Goal: Task Accomplishment & Management: Complete application form

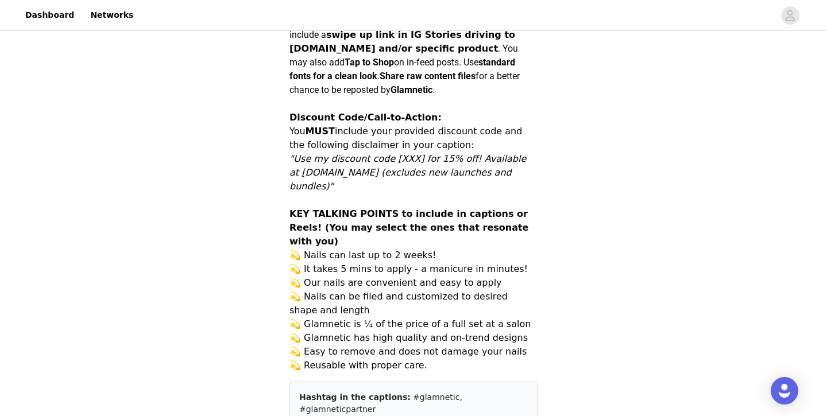
scroll to position [680, 0]
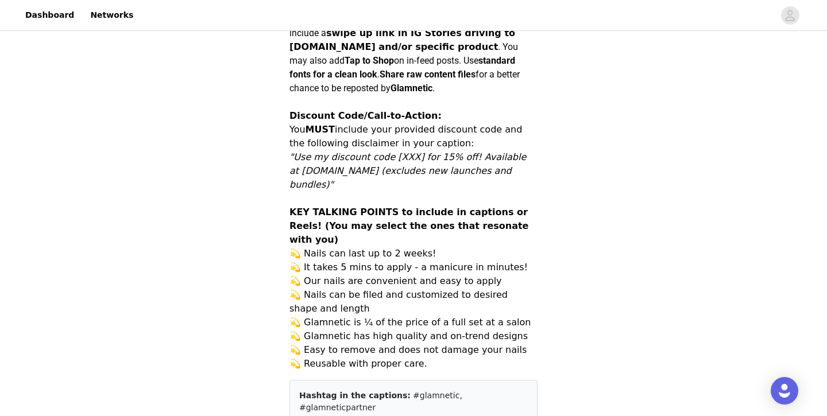
drag, startPoint x: 291, startPoint y: 145, endPoint x: 539, endPoint y: 317, distance: 301.7
copy p "Loremipsumdo sita co adipis elitsed @doeiusmod #temporinc ut lab etd ma aliq en…"
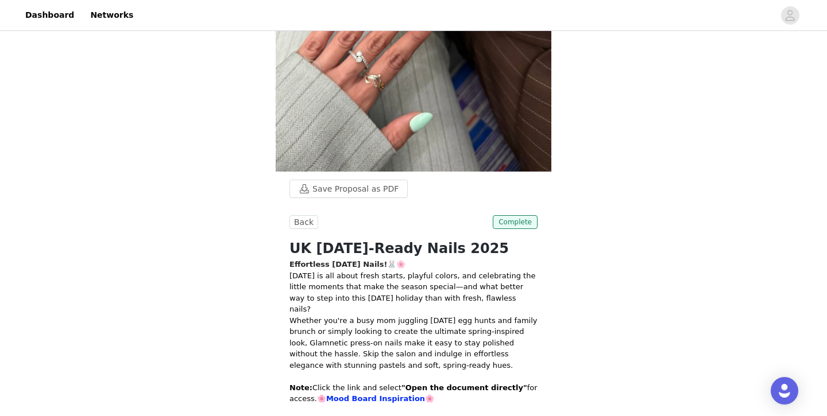
scroll to position [158, 0]
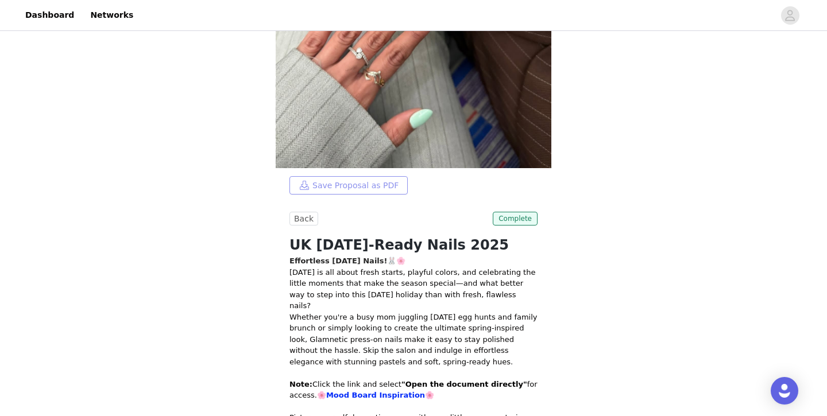
click at [361, 183] on button "Save Proposal as PDF" at bounding box center [348, 185] width 118 height 18
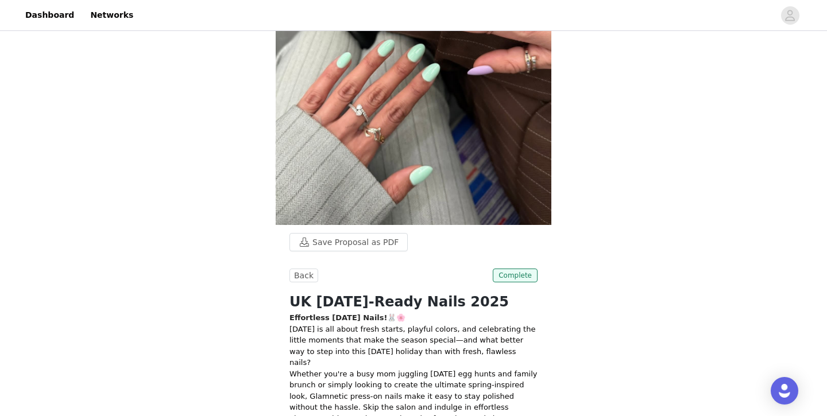
scroll to position [214, 0]
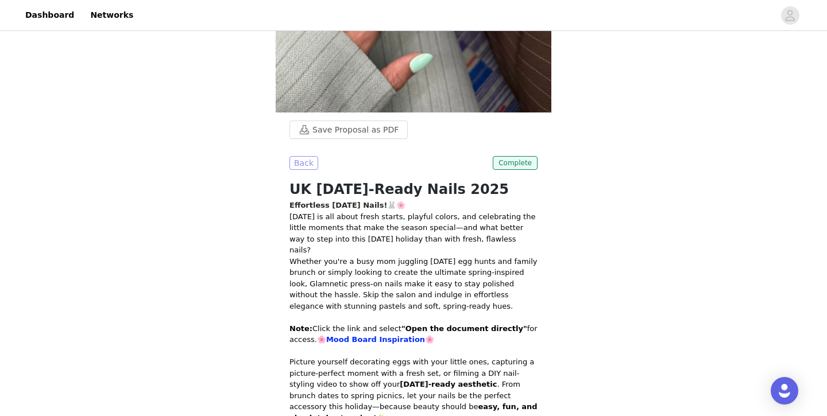
click at [305, 161] on button "Back" at bounding box center [303, 163] width 29 height 14
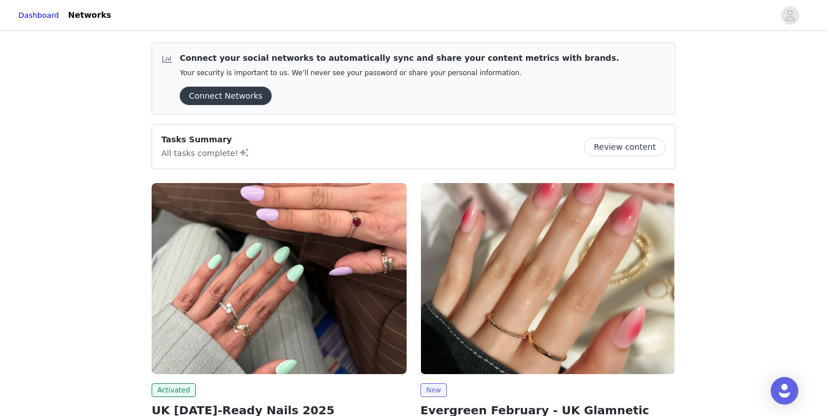
click at [607, 144] on button "Review content" at bounding box center [625, 147] width 82 height 18
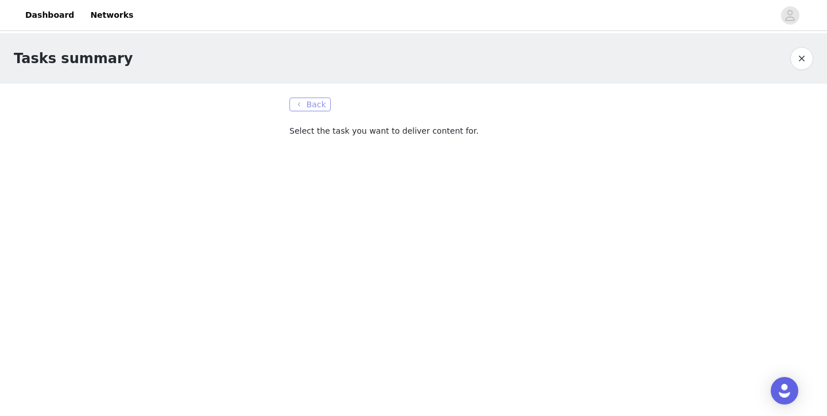
click at [316, 105] on button "Back" at bounding box center [309, 105] width 41 height 14
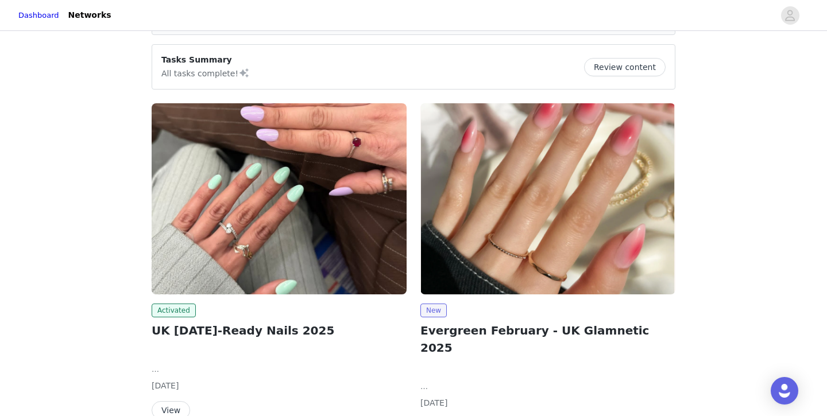
scroll to position [141, 0]
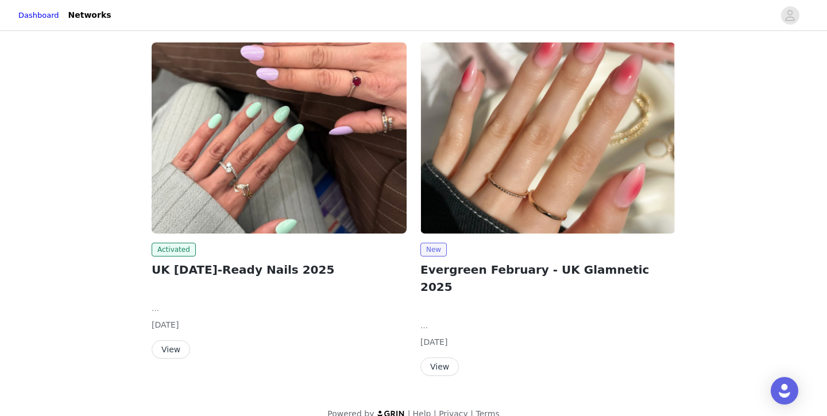
click at [177, 346] on button "View" at bounding box center [171, 349] width 38 height 18
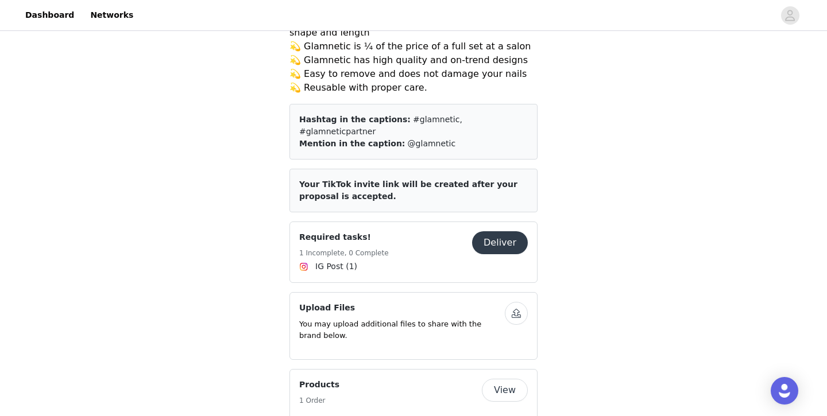
scroll to position [959, 0]
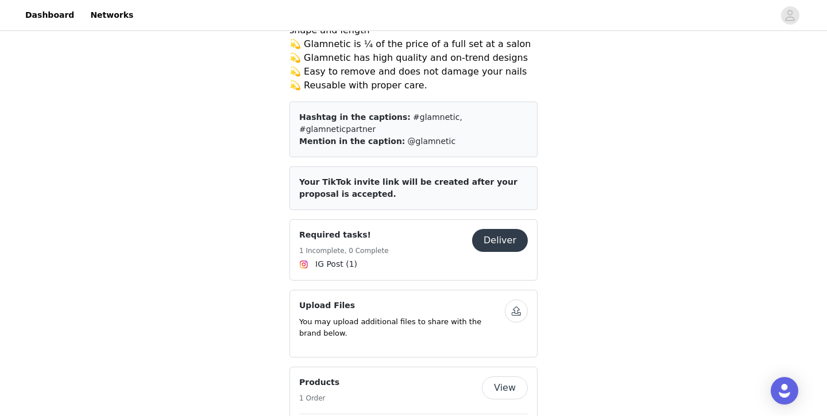
click at [511, 300] on button "button" at bounding box center [516, 311] width 23 height 23
click at [514, 300] on button "button" at bounding box center [516, 311] width 23 height 23
click at [492, 229] on button "Deliver" at bounding box center [500, 240] width 56 height 23
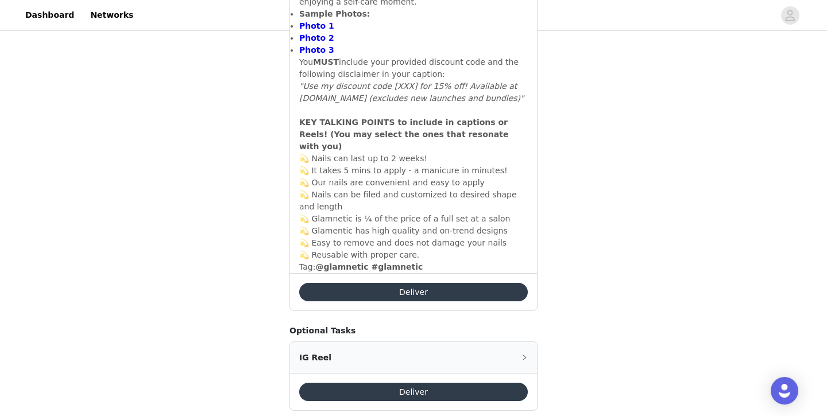
scroll to position [694, 0]
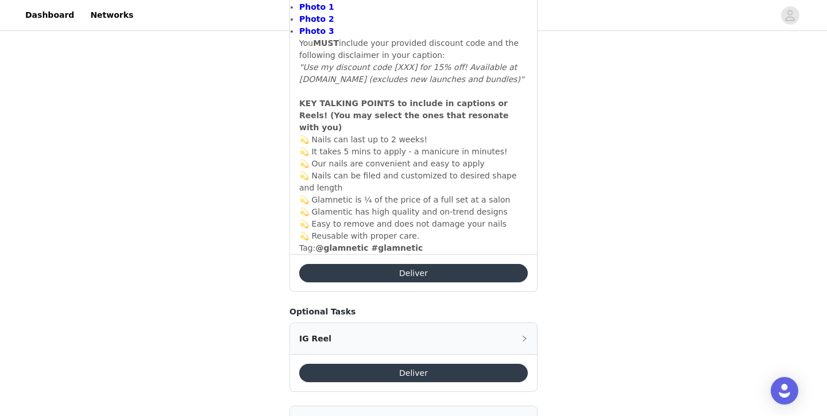
click at [394, 364] on button "Deliver" at bounding box center [413, 373] width 229 height 18
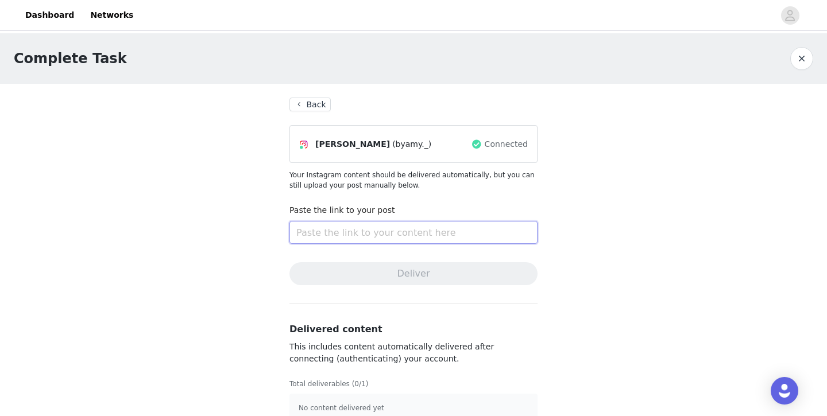
click at [418, 234] on input "text" at bounding box center [413, 232] width 248 height 23
click at [471, 233] on input "text" at bounding box center [413, 232] width 248 height 23
paste input "[URL][DOMAIN_NAME]"
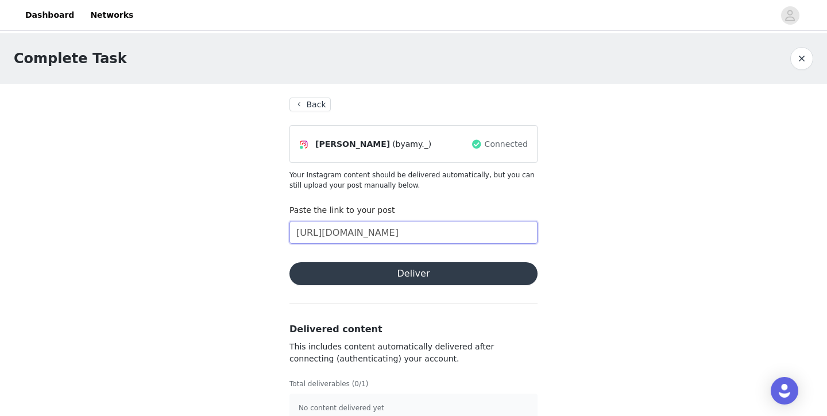
scroll to position [0, 133]
type input "[URL][DOMAIN_NAME]"
click at [425, 277] on button "Deliver" at bounding box center [413, 273] width 248 height 23
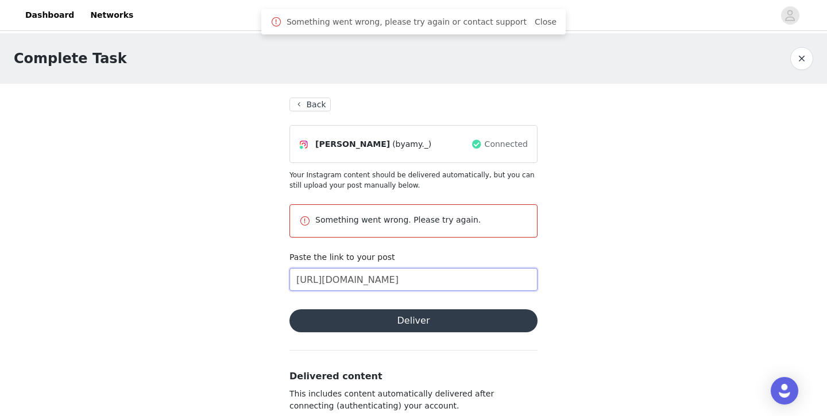
click at [444, 285] on input "[URL][DOMAIN_NAME]" at bounding box center [413, 279] width 248 height 23
click at [471, 324] on button "Deliver" at bounding box center [413, 320] width 248 height 23
click at [311, 99] on button "Back" at bounding box center [309, 105] width 41 height 14
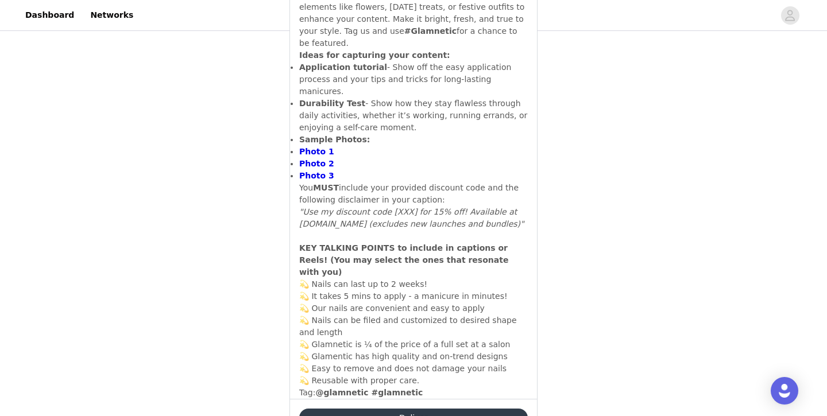
scroll to position [591, 0]
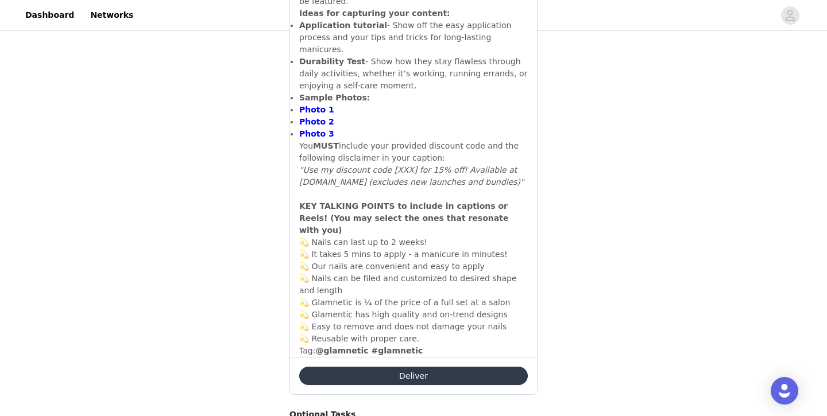
click at [376, 367] on button "Deliver" at bounding box center [413, 376] width 229 height 18
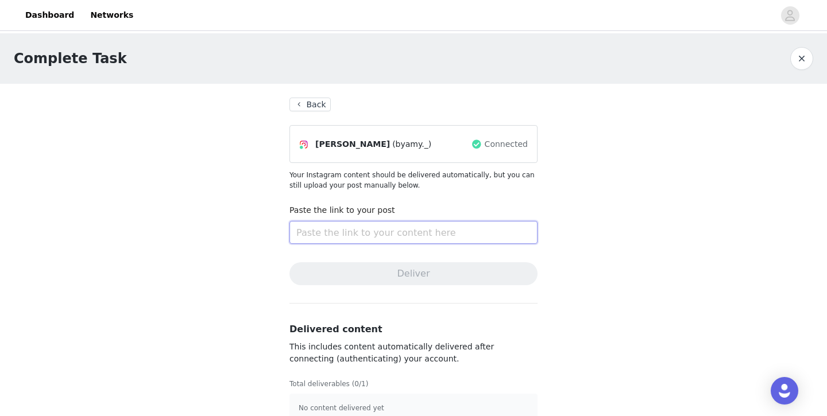
click at [386, 230] on input "text" at bounding box center [413, 232] width 248 height 23
paste input "[URL][DOMAIN_NAME]"
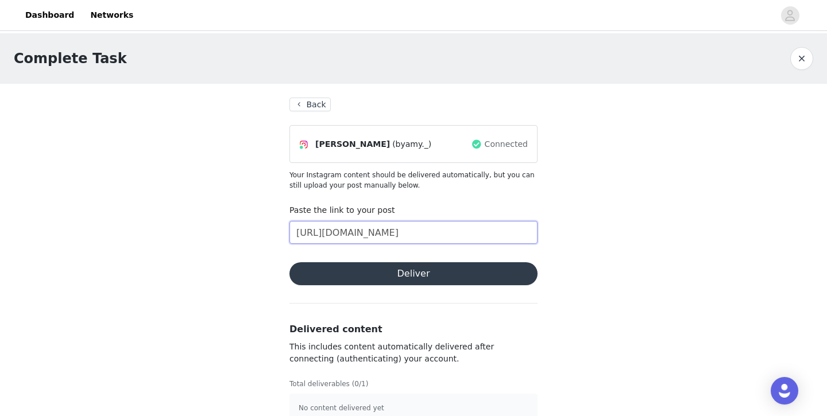
type input "[URL][DOMAIN_NAME]"
click at [388, 280] on button "Deliver" at bounding box center [413, 273] width 248 height 23
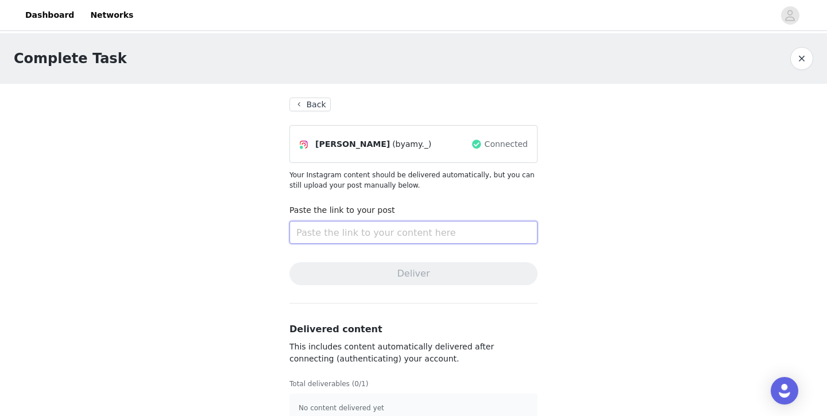
click at [352, 235] on input "text" at bounding box center [413, 232] width 248 height 23
paste input "https://www.instagram.com/reel/DN-S4w_CCj6/?igsh=MWk2YzRkcHU1bjAyNA%3D%3D"
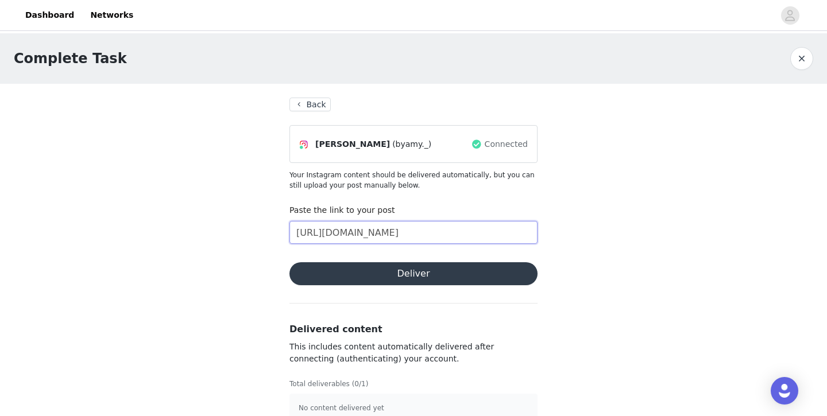
scroll to position [0, 133]
type input "https://www.instagram.com/reel/DN-S4w_CCj6/?igsh=MWk2YzRkcHU1bjAyNA%3D%3D"
click at [382, 273] on button "Deliver" at bounding box center [413, 273] width 248 height 23
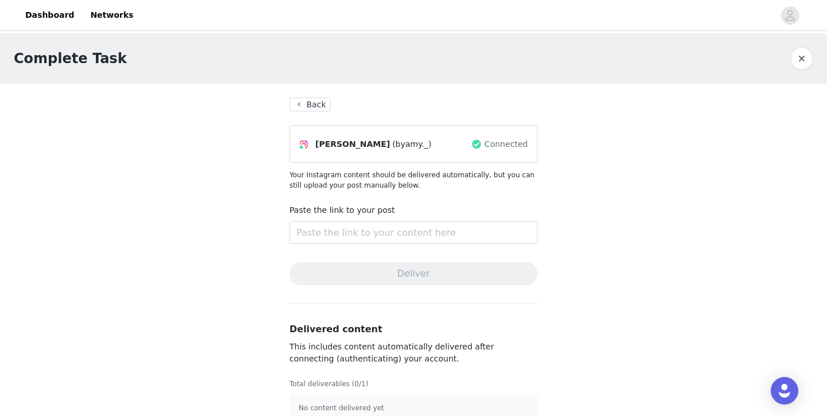
click at [308, 105] on button "Back" at bounding box center [309, 105] width 41 height 14
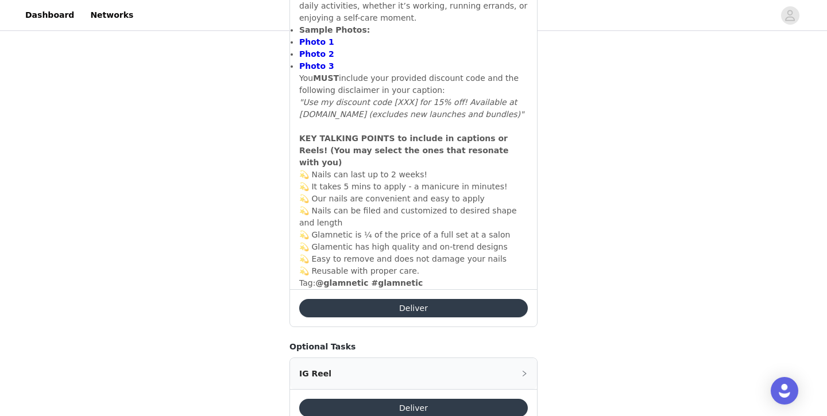
scroll to position [732, 0]
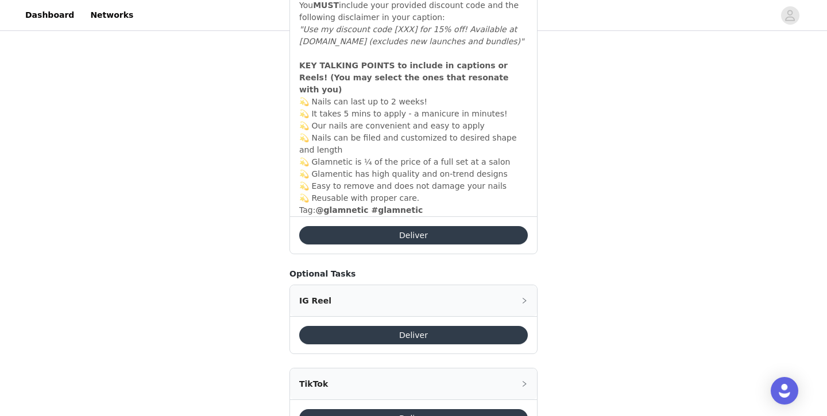
click at [396, 326] on button "Deliver" at bounding box center [413, 335] width 229 height 18
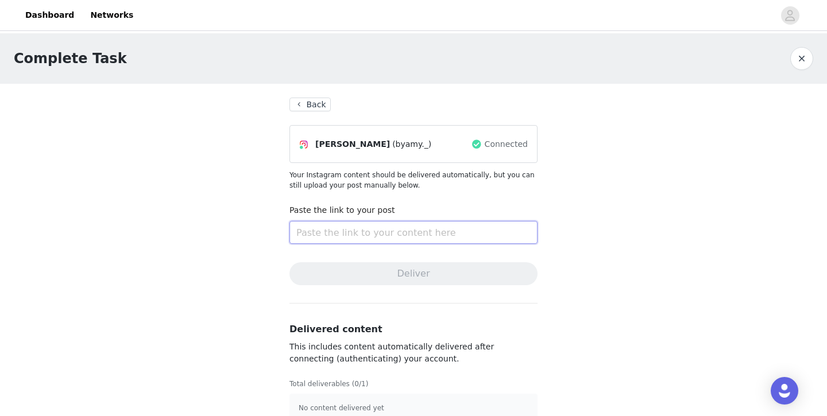
click at [365, 230] on input "text" at bounding box center [413, 232] width 248 height 23
paste input "https://www.instagram.com/reel/DN-S4w_CCj6/?igsh=MWk2YzRkcHU1bjAyNA%3D%3D"
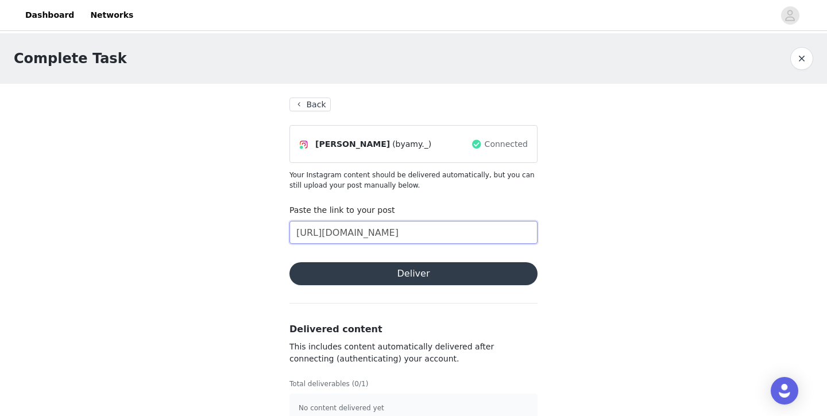
type input "[URL][DOMAIN_NAME]"
click at [405, 286] on section "Back 𝘼𝙢𝙮 𝙒𝙞𝙡𝙨𝙤𝙣 (byamy._) Connected Your Instagram content should be delivered …" at bounding box center [414, 260] width 276 height 353
click at [411, 275] on button "Deliver" at bounding box center [413, 273] width 248 height 23
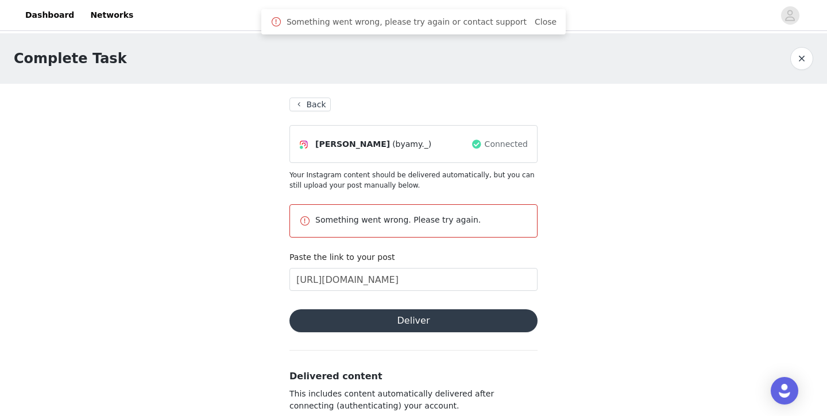
click at [300, 108] on button "Back" at bounding box center [309, 105] width 41 height 14
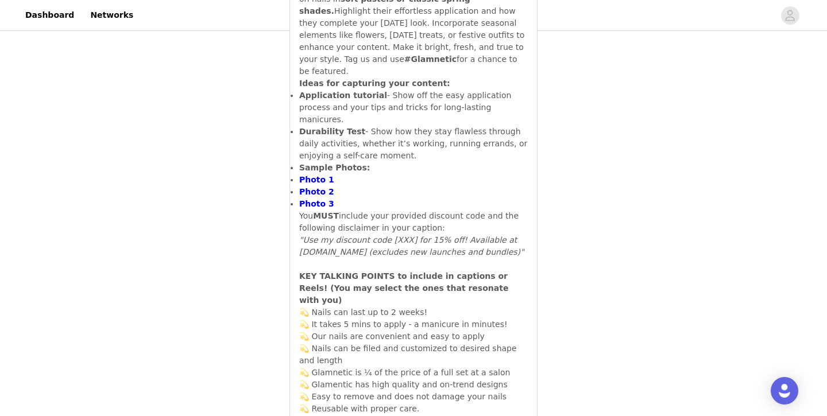
scroll to position [732, 0]
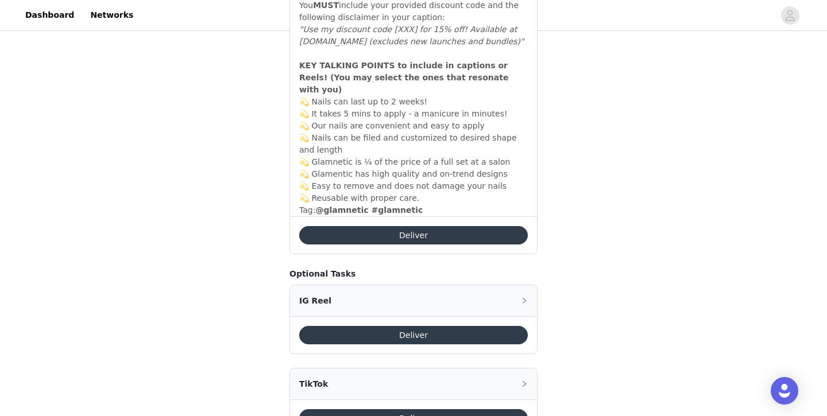
click at [429, 226] on button "Deliver" at bounding box center [413, 235] width 229 height 18
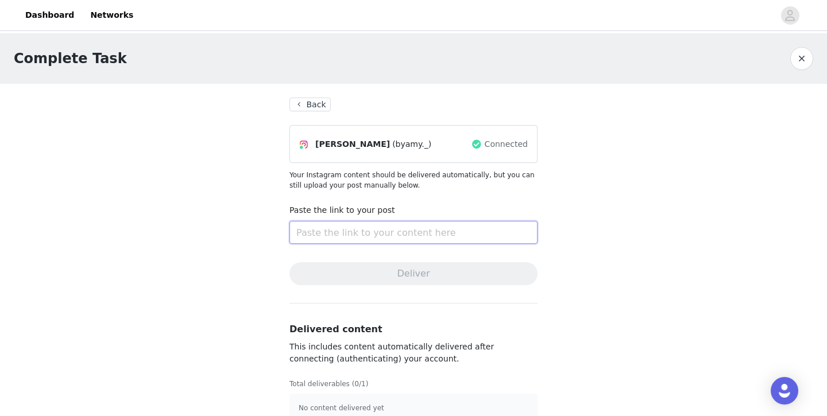
click at [385, 223] on input "text" at bounding box center [413, 232] width 248 height 23
paste input "[URL][DOMAIN_NAME]"
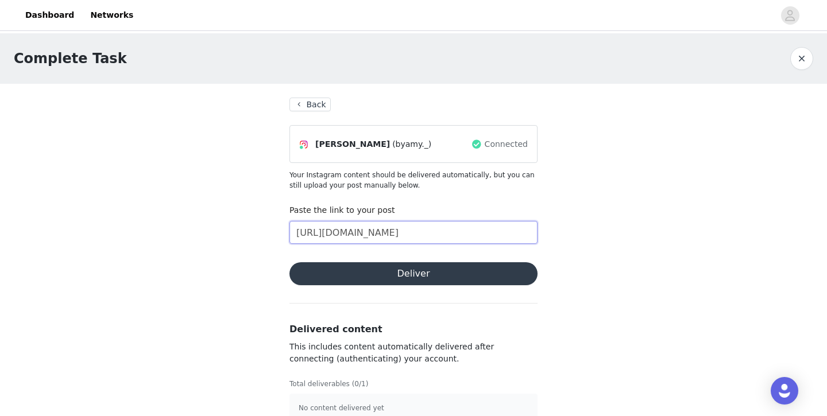
scroll to position [0, 133]
type input "[URL][DOMAIN_NAME]"
click at [369, 278] on button "Deliver" at bounding box center [413, 273] width 248 height 23
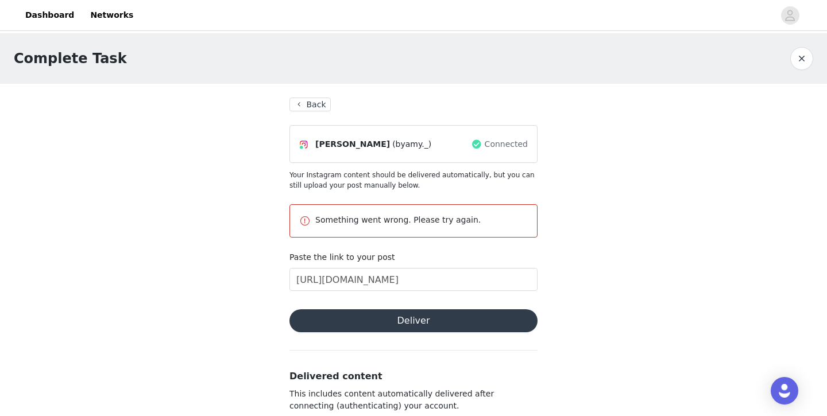
click at [305, 102] on button "Back" at bounding box center [309, 105] width 41 height 14
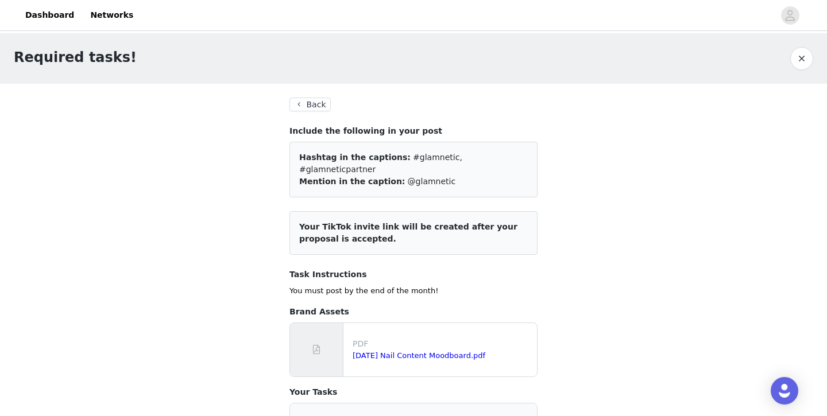
click at [305, 106] on button "Back" at bounding box center [309, 105] width 41 height 14
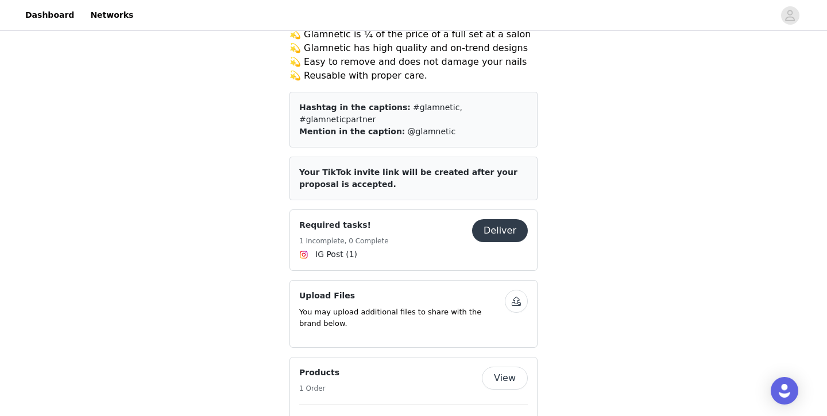
scroll to position [939, 0]
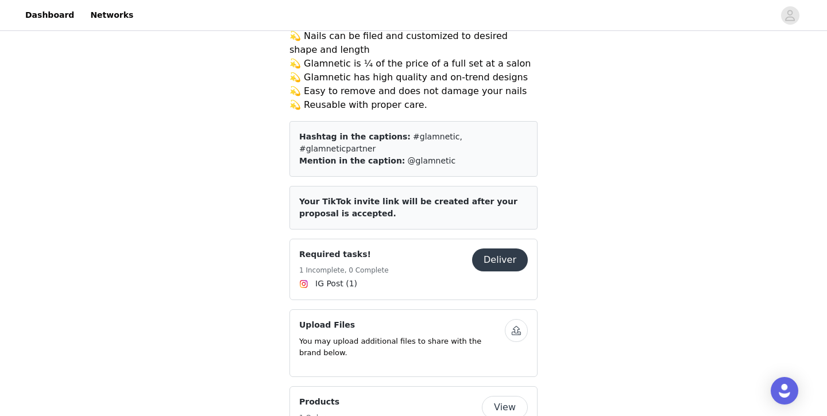
click at [514, 319] on button "button" at bounding box center [516, 330] width 23 height 23
click at [430, 336] on p "You may upload additional files to share with the brand below." at bounding box center [402, 347] width 206 height 22
click at [524, 319] on button "button" at bounding box center [516, 330] width 23 height 23
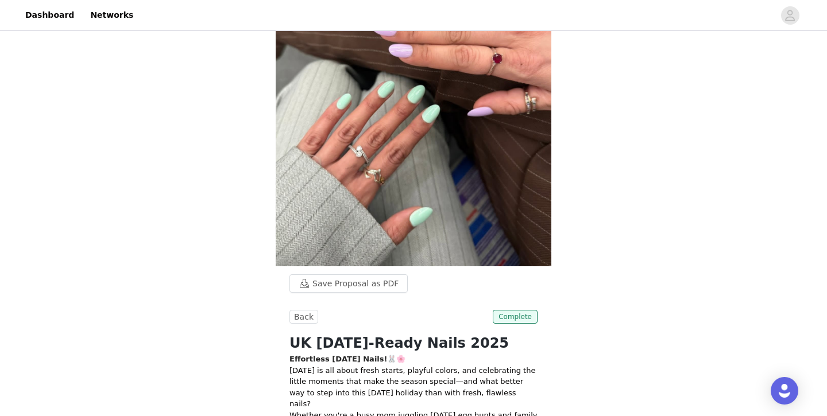
scroll to position [0, 0]
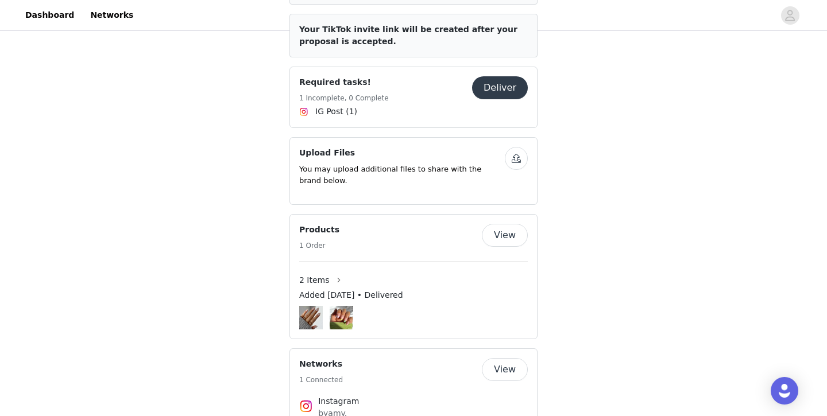
scroll to position [1114, 0]
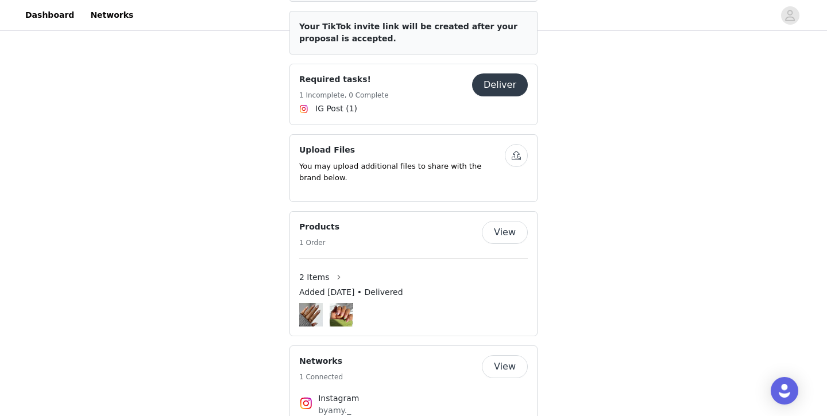
click at [523, 144] on button "button" at bounding box center [516, 155] width 23 height 23
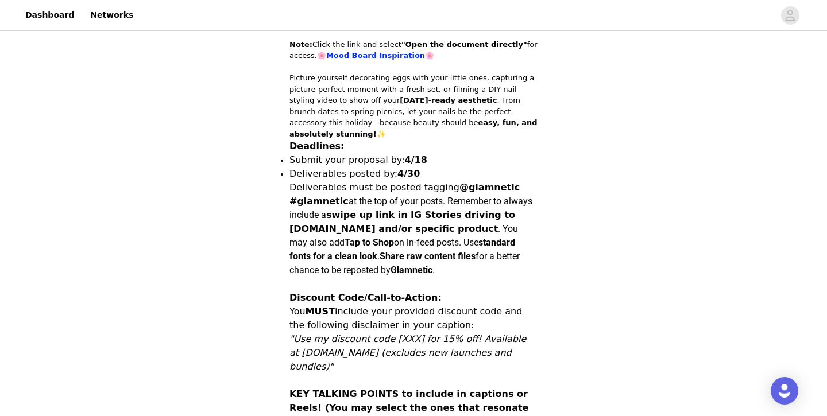
scroll to position [0, 0]
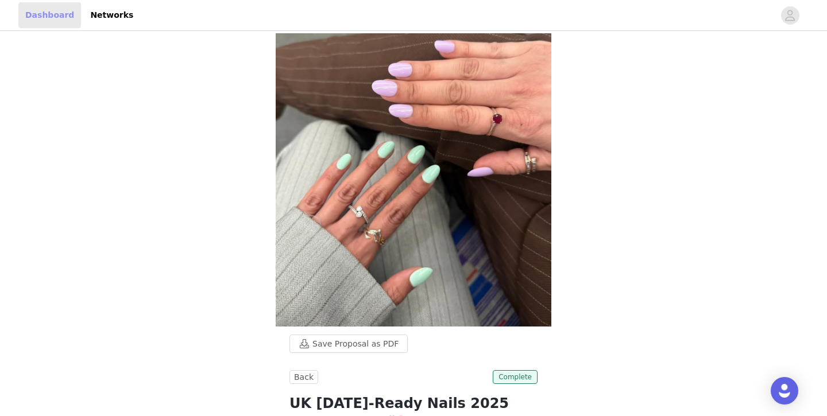
click at [39, 14] on link "Dashboard" at bounding box center [49, 15] width 63 height 26
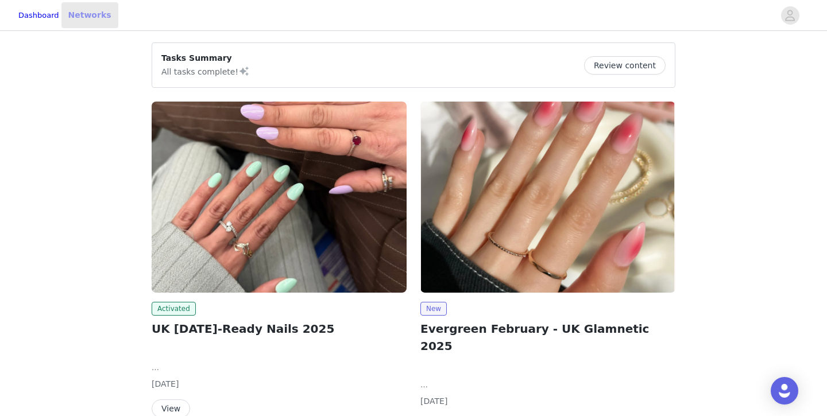
click at [102, 13] on link "Networks" at bounding box center [89, 15] width 57 height 26
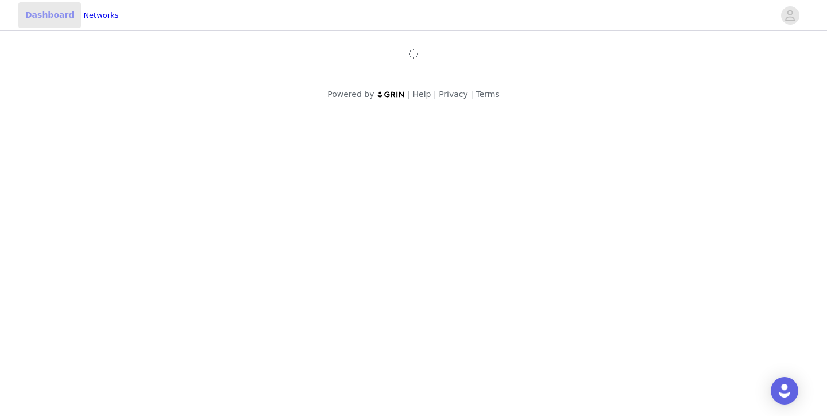
click at [37, 18] on link "Dashboard" at bounding box center [49, 15] width 63 height 26
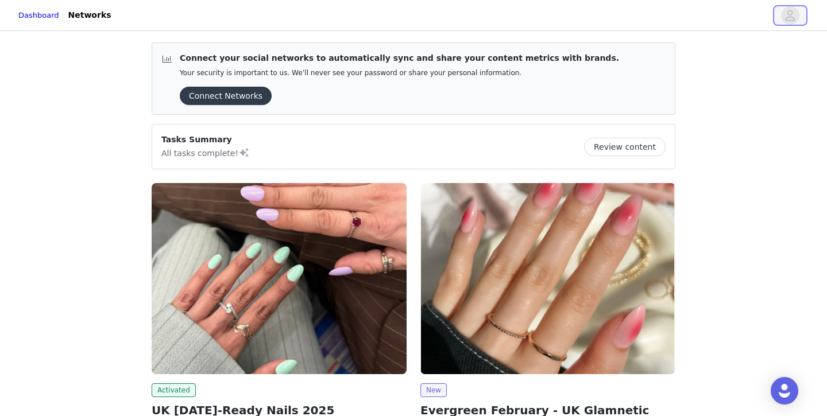
click at [790, 17] on icon "avatar" at bounding box center [790, 15] width 10 height 11
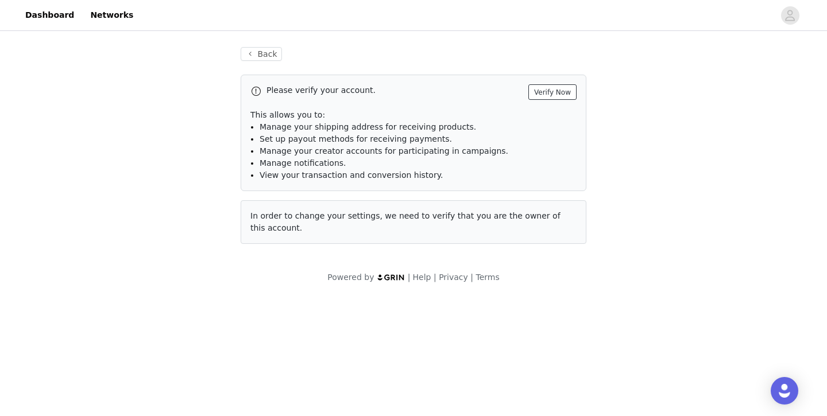
click at [543, 92] on button "Verify Now" at bounding box center [552, 92] width 48 height 16
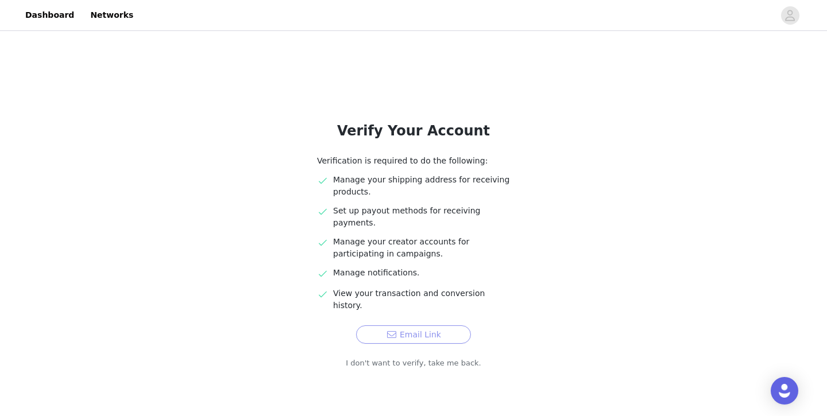
click at [419, 326] on button "Email Link" at bounding box center [413, 335] width 115 height 18
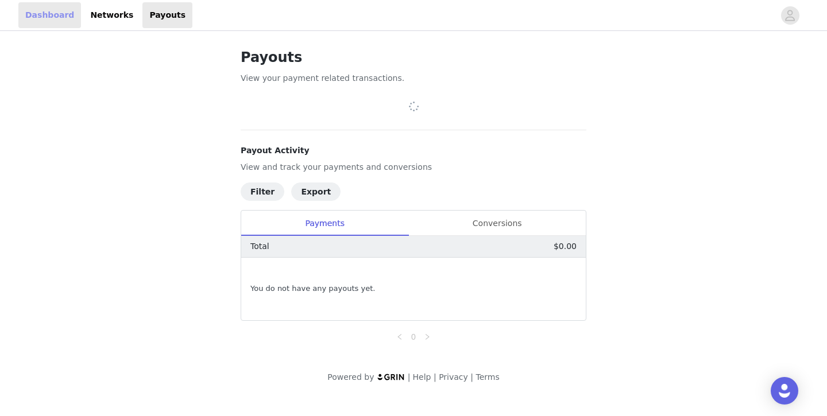
click at [41, 16] on link "Dashboard" at bounding box center [49, 15] width 63 height 26
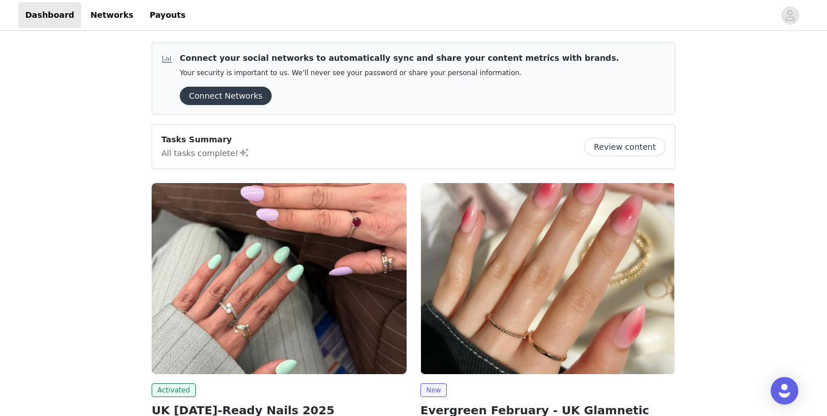
click at [303, 296] on img at bounding box center [279, 278] width 255 height 191
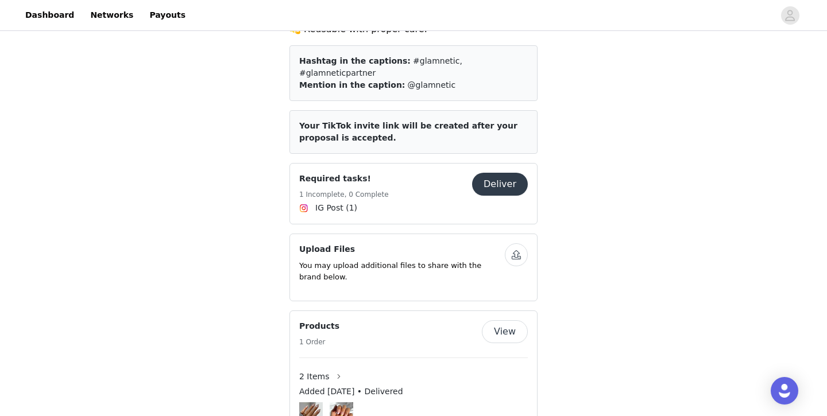
scroll to position [958, 0]
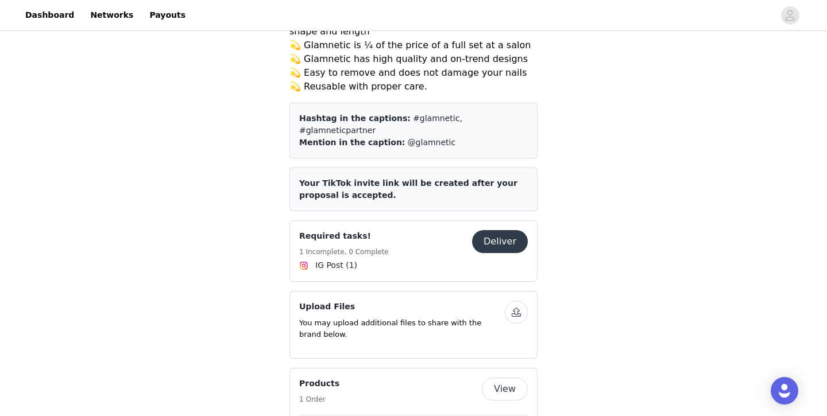
click at [513, 301] on button "button" at bounding box center [516, 312] width 23 height 23
click at [453, 318] on p "You may upload additional files to share with the brand below." at bounding box center [402, 329] width 206 height 22
click at [496, 230] on button "Deliver" at bounding box center [500, 241] width 56 height 23
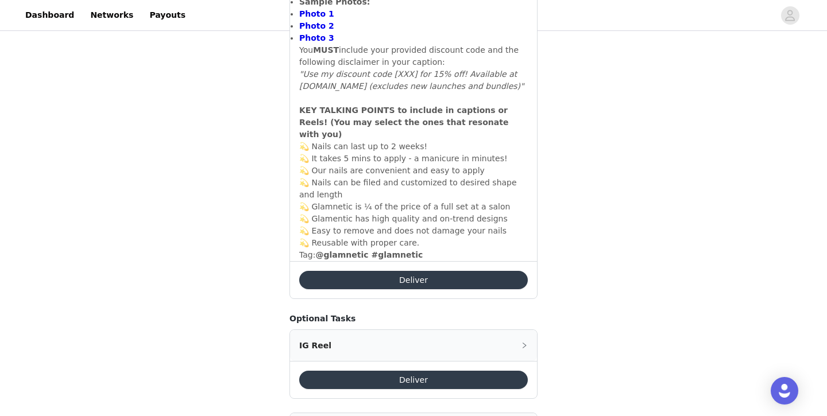
scroll to position [732, 0]
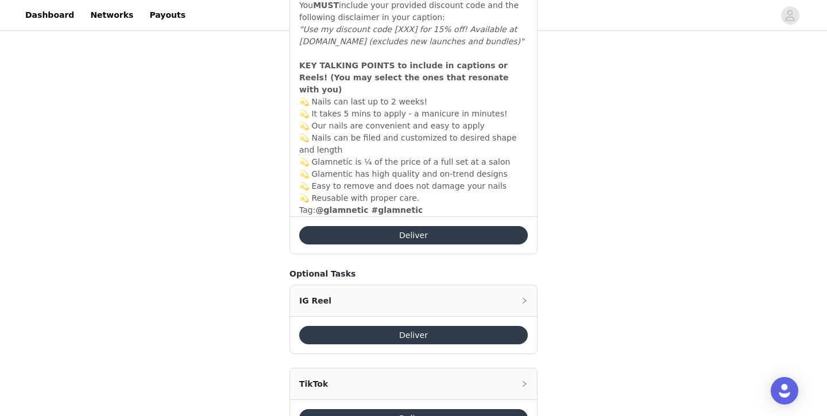
click at [376, 326] on button "Deliver" at bounding box center [413, 335] width 229 height 18
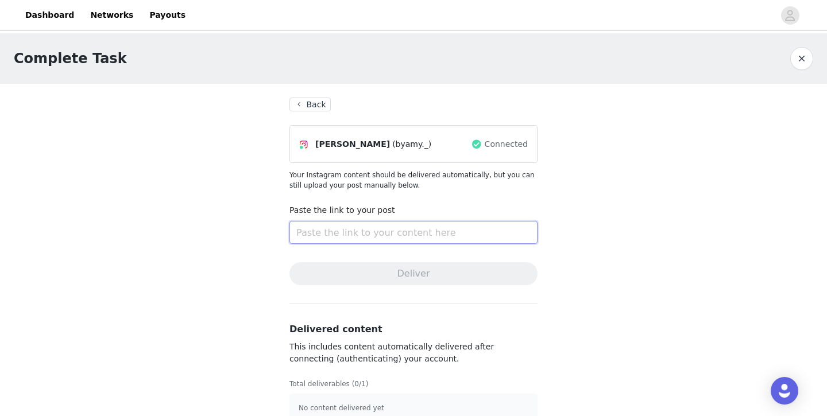
click at [377, 230] on input "text" at bounding box center [413, 232] width 248 height 23
paste input "[URL][DOMAIN_NAME]"
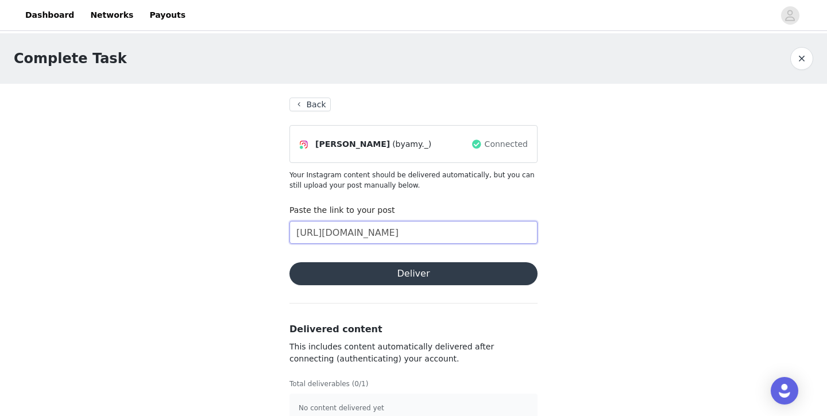
scroll to position [0, 133]
type input "[URL][DOMAIN_NAME]"
click at [399, 278] on button "Deliver" at bounding box center [413, 273] width 248 height 23
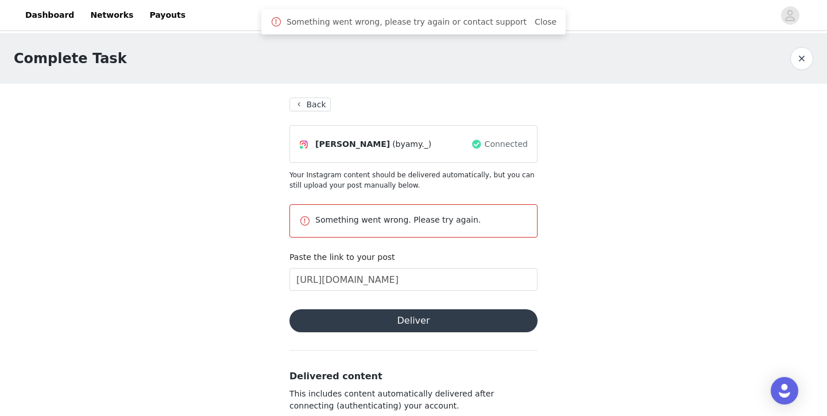
click at [300, 102] on button "Back" at bounding box center [309, 105] width 41 height 14
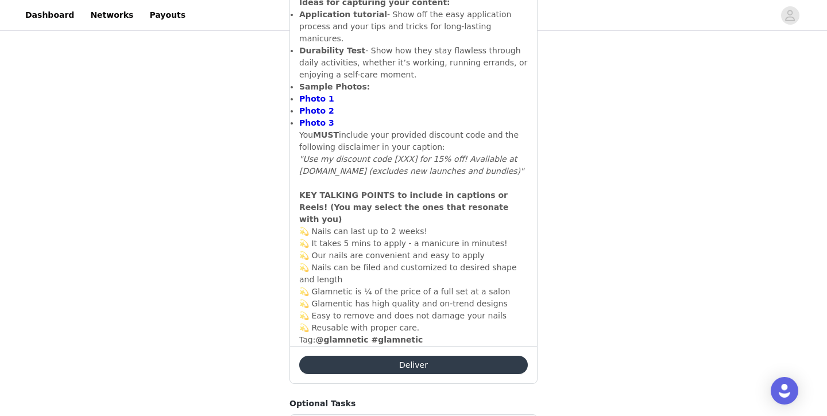
scroll to position [601, 0]
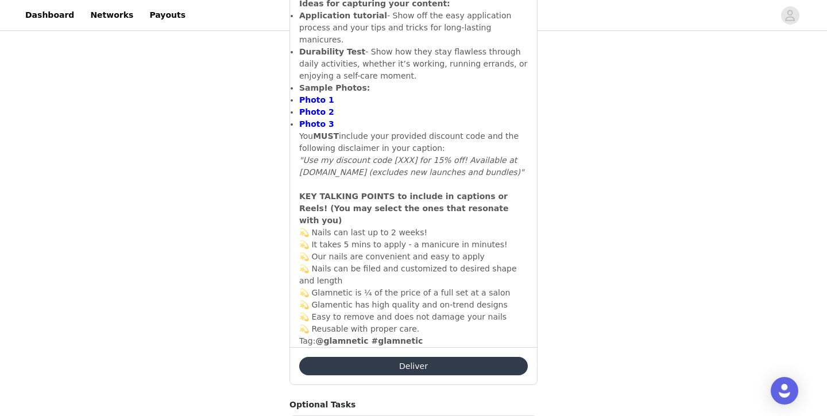
click at [417, 357] on button "Deliver" at bounding box center [413, 366] width 229 height 18
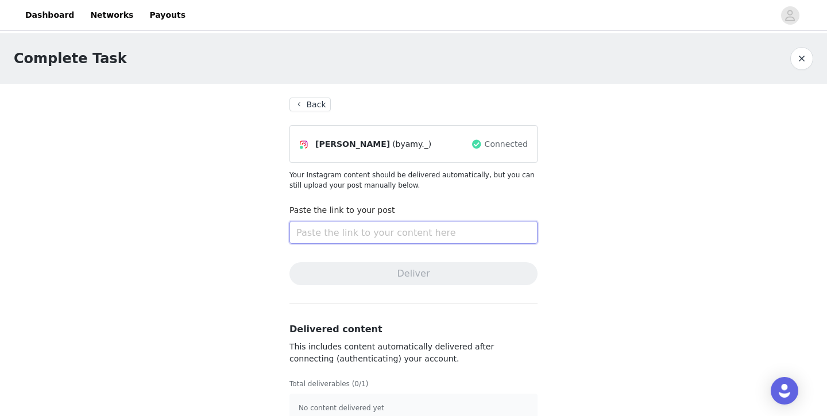
click at [416, 234] on input "text" at bounding box center [413, 232] width 248 height 23
paste input "[URL][DOMAIN_NAME]"
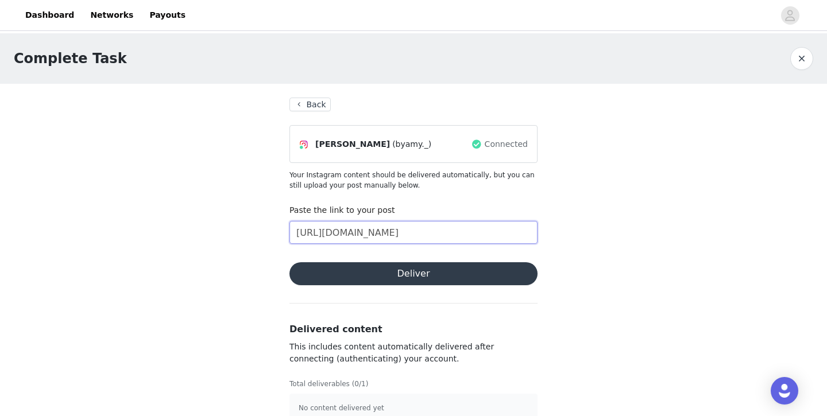
type input "[URL][DOMAIN_NAME]"
click at [428, 277] on button "Deliver" at bounding box center [413, 273] width 248 height 23
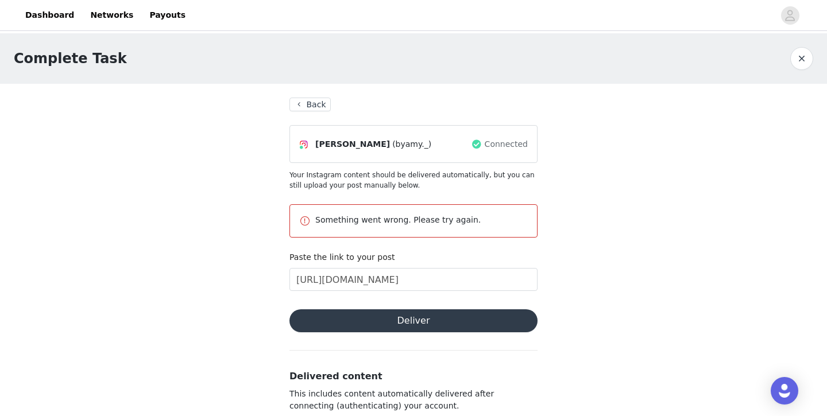
click at [308, 106] on button "Back" at bounding box center [309, 105] width 41 height 14
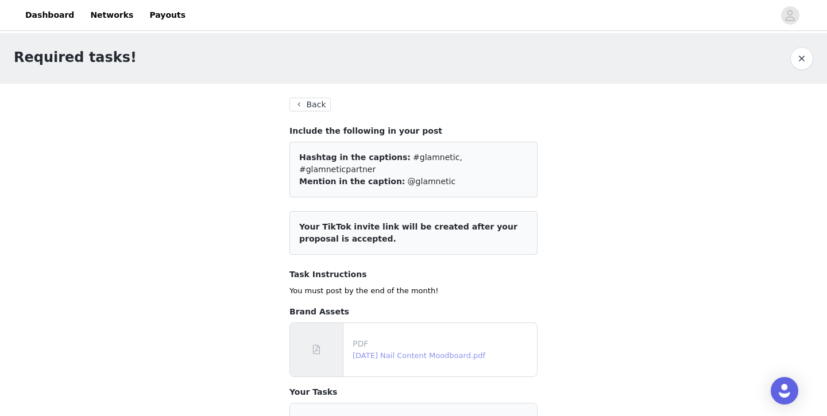
click at [386, 351] on link "[DATE] Nail Content Moodboard.pdf" at bounding box center [419, 355] width 133 height 9
click at [37, 16] on link "Dashboard" at bounding box center [49, 15] width 63 height 26
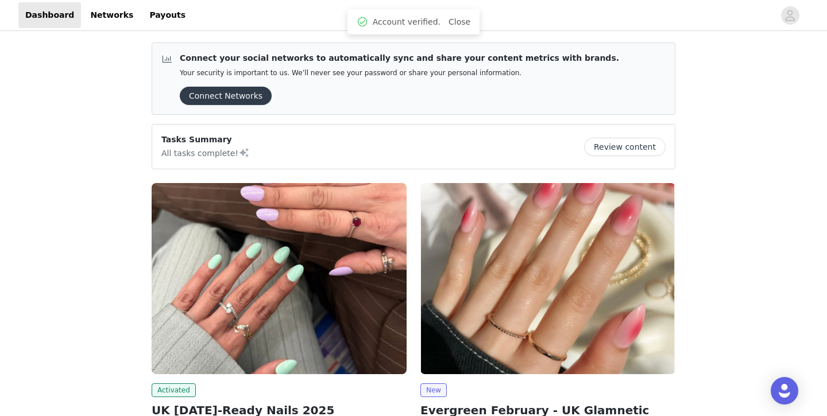
click at [316, 329] on img at bounding box center [279, 278] width 255 height 191
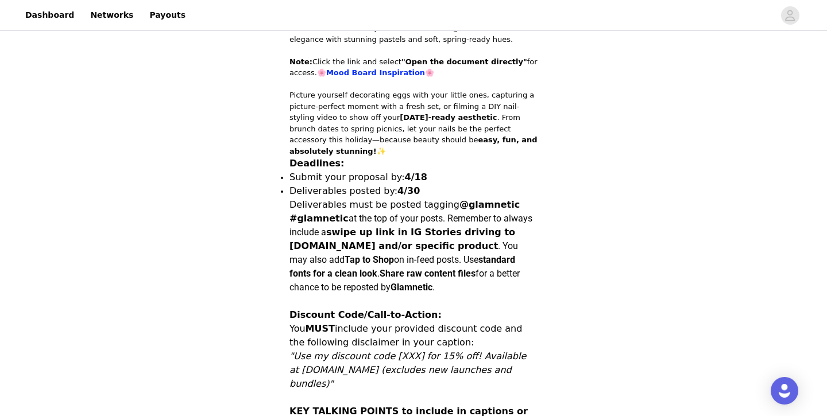
scroll to position [482, 0]
